Goal: Transaction & Acquisition: Register for event/course

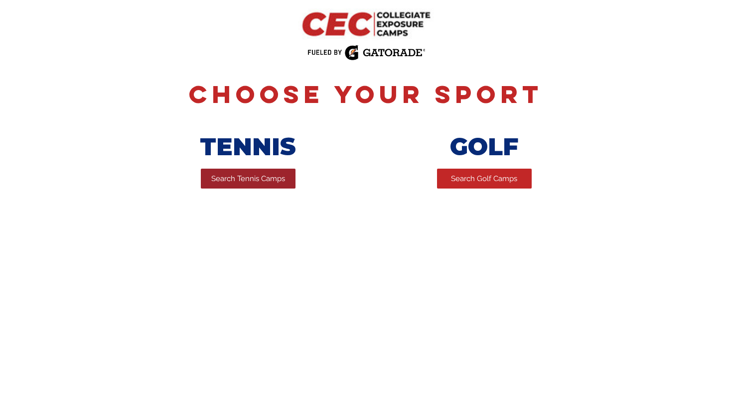
click at [269, 179] on span "Search Tennis Camps" at bounding box center [248, 179] width 74 height 10
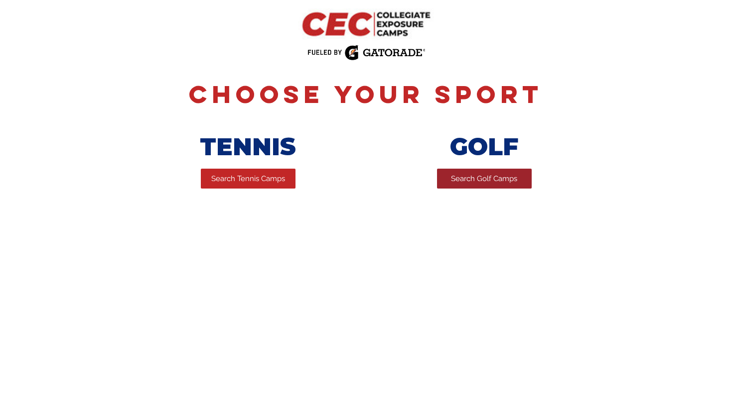
click at [468, 184] on span "Search Golf Camps" at bounding box center [484, 179] width 66 height 10
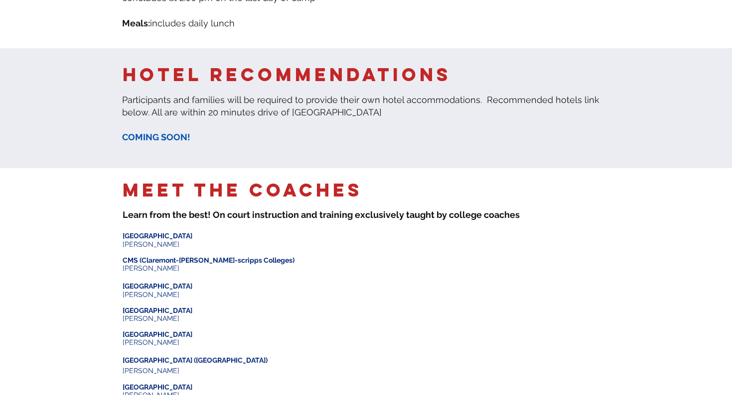
scroll to position [648, 0]
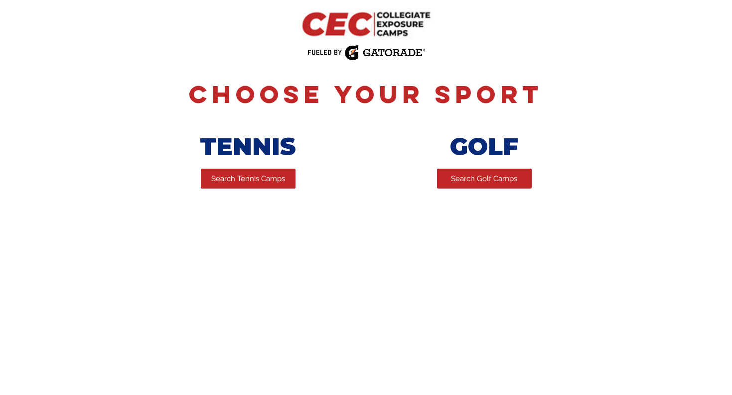
click at [465, 175] on link "Search Golf Camps" at bounding box center [484, 179] width 95 height 20
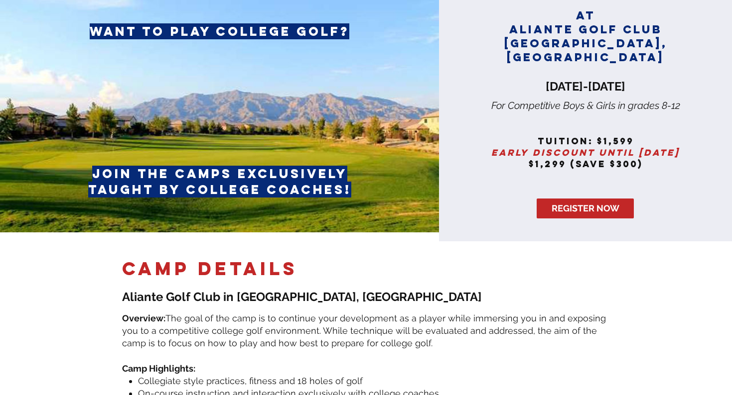
scroll to position [50, 0]
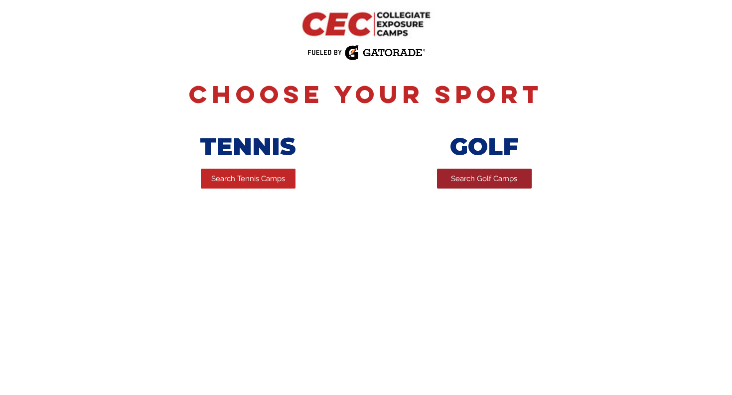
click at [464, 182] on span "Search Golf Camps" at bounding box center [484, 179] width 66 height 10
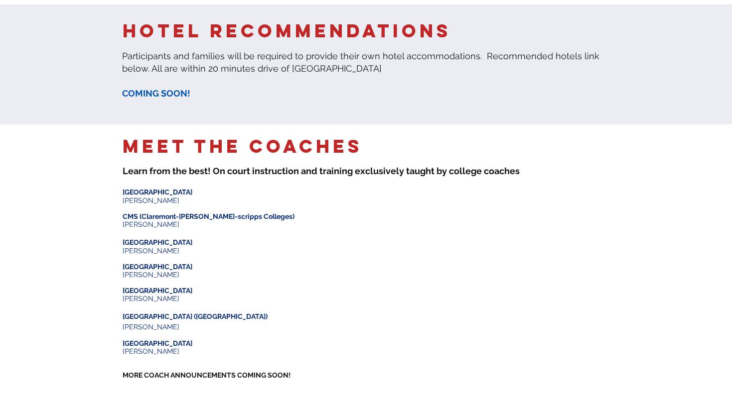
scroll to position [747, 0]
